Goal: Find specific page/section: Find specific page/section

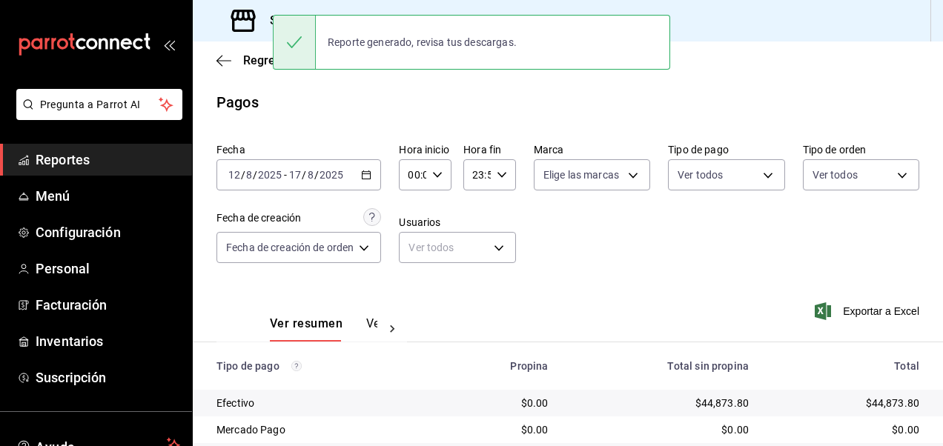
scroll to position [127, 0]
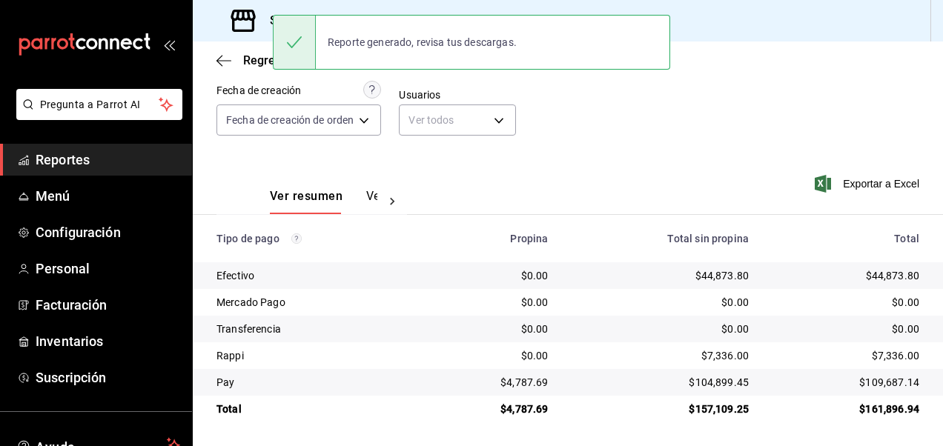
click at [67, 159] on span "Reportes" at bounding box center [108, 160] width 145 height 20
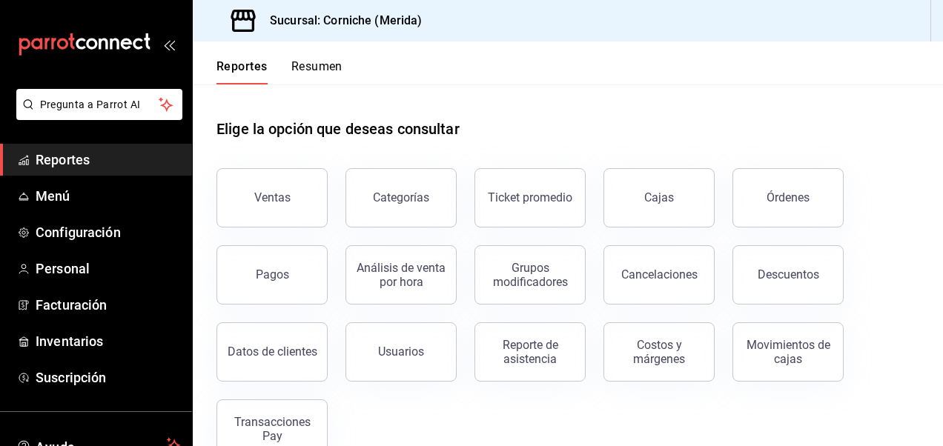
click at [306, 76] on button "Resumen" at bounding box center [316, 71] width 51 height 25
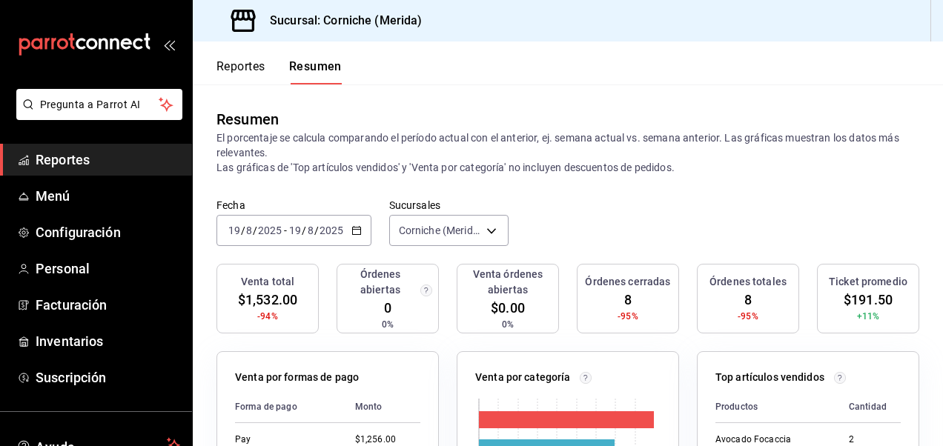
click at [252, 71] on button "Reportes" at bounding box center [240, 71] width 49 height 25
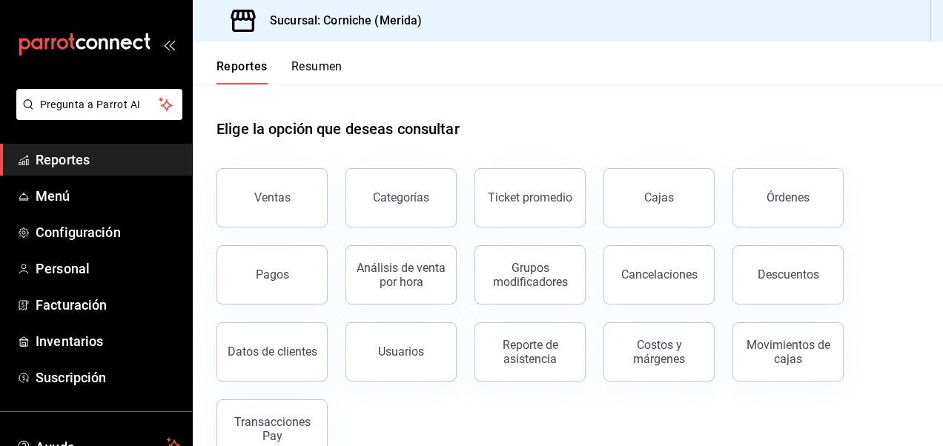
click at [660, 89] on div "Elige la opción que deseas consultar" at bounding box center [567, 117] width 703 height 66
